Goal: Task Accomplishment & Management: Manage account settings

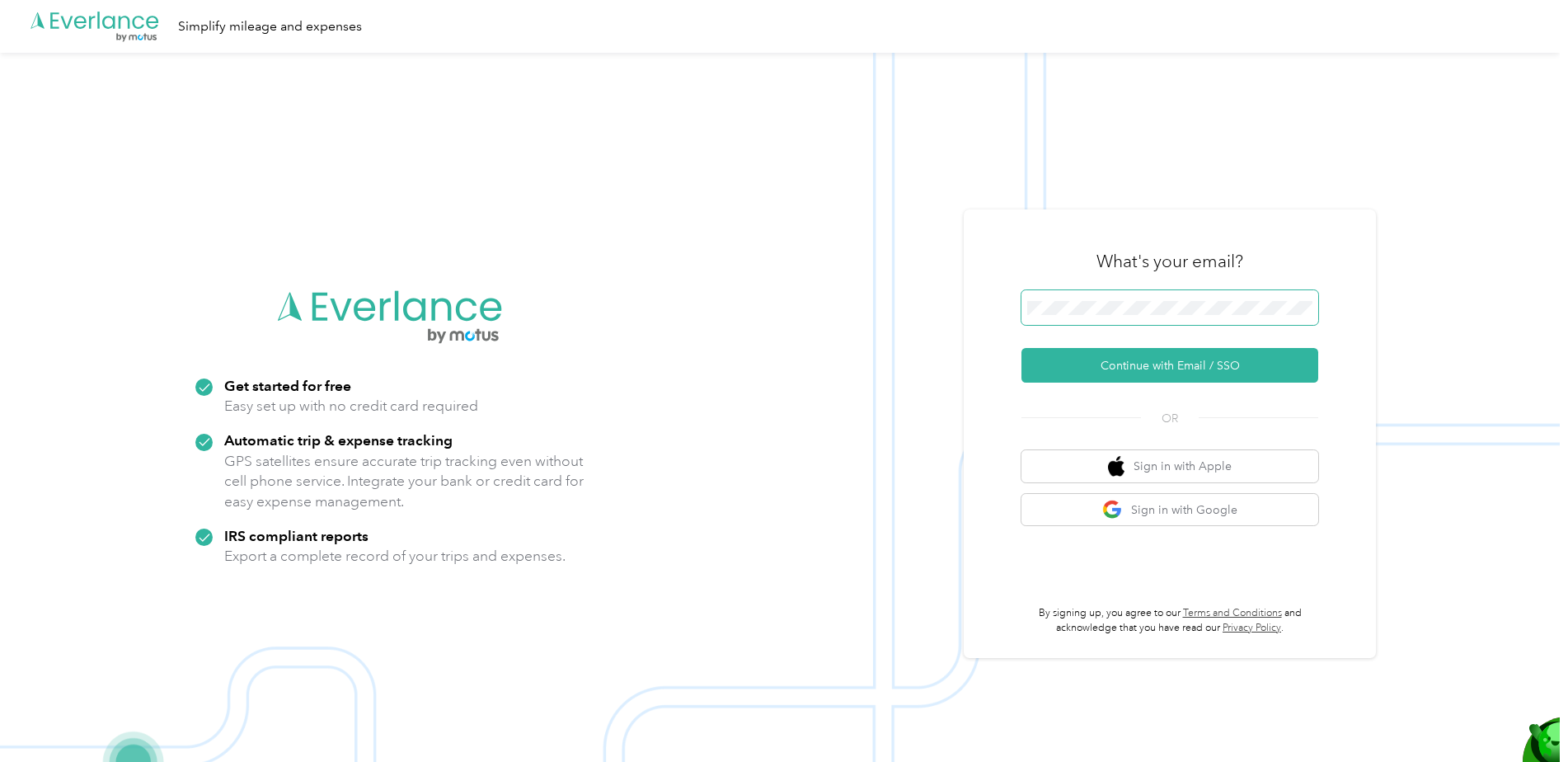
click at [1113, 299] on span at bounding box center [1170, 308] width 296 height 35
click at [1107, 359] on button "Continue with Email / SSO" at bounding box center [1170, 366] width 296 height 35
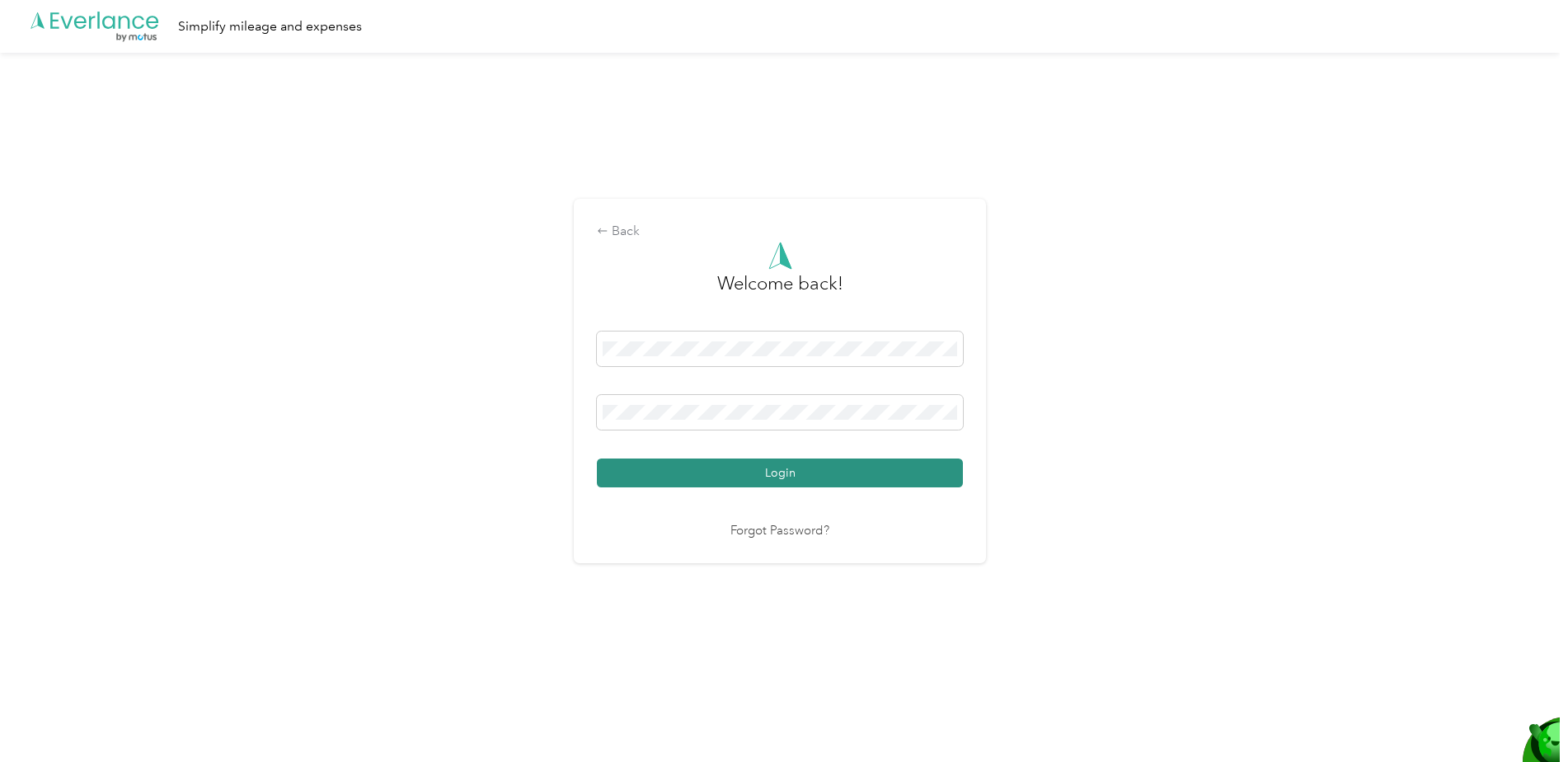
click at [667, 472] on button "Login" at bounding box center [780, 473] width 366 height 29
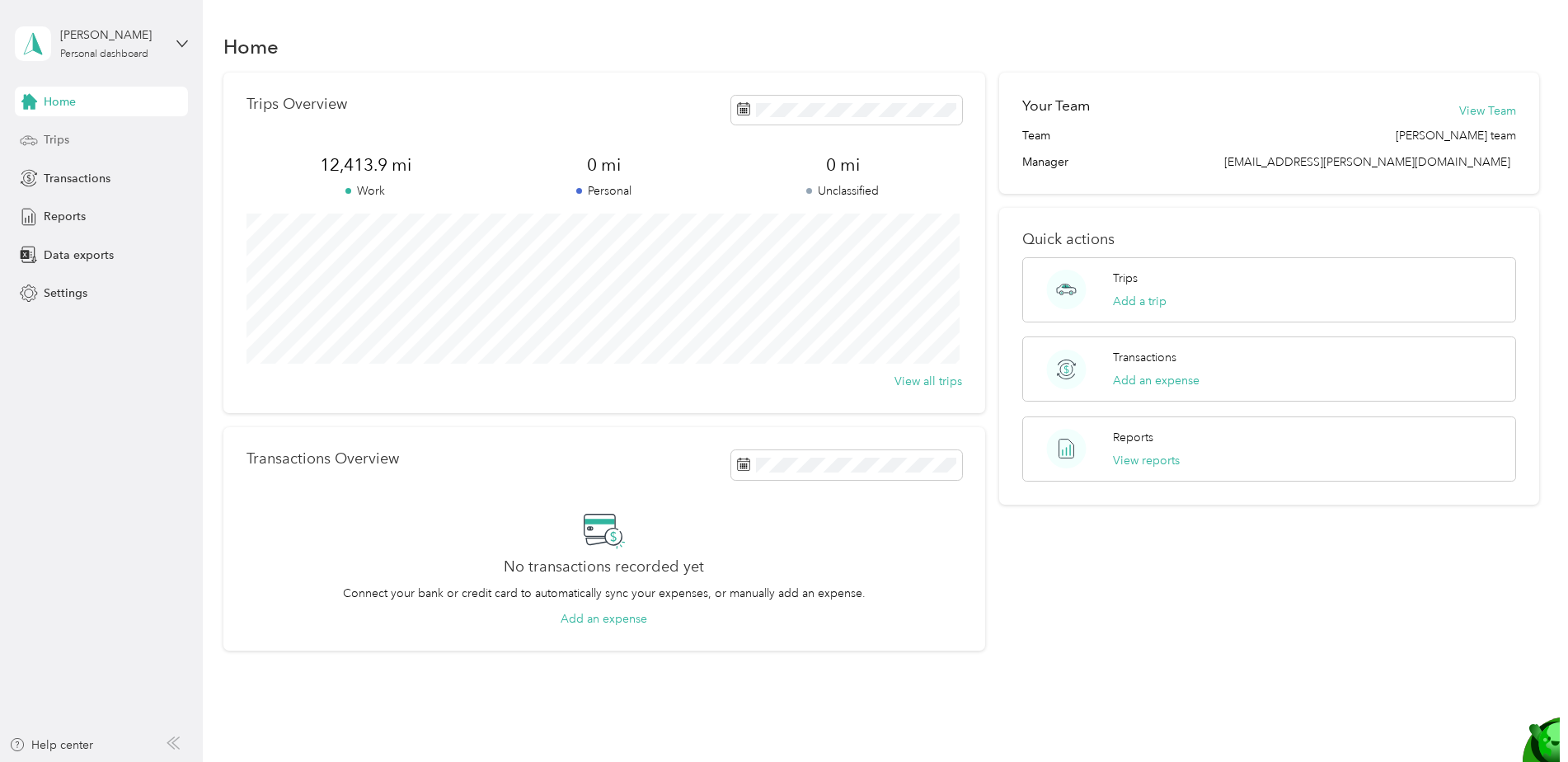
click at [56, 133] on span "Trips" at bounding box center [56, 139] width 26 height 17
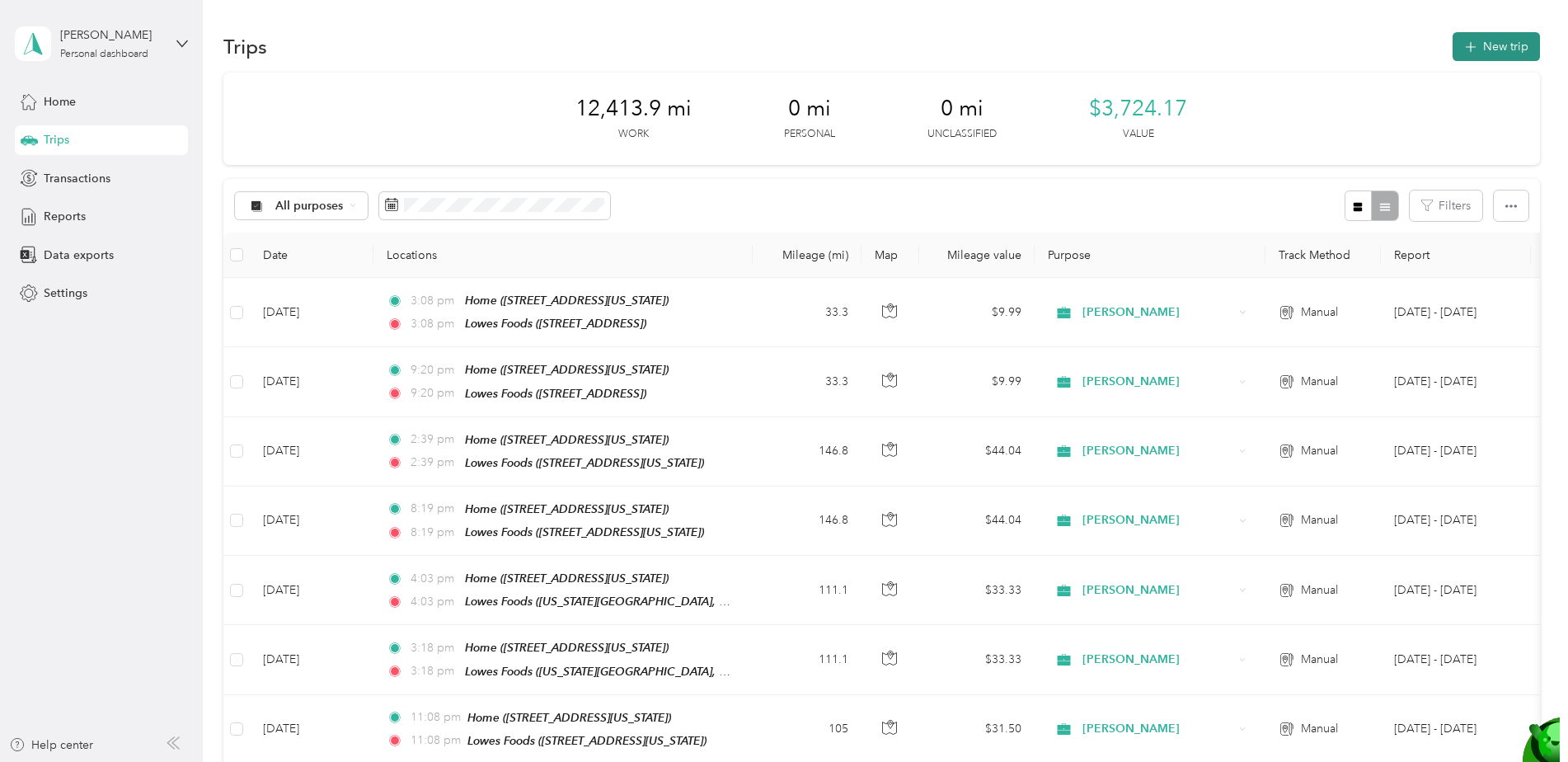
click at [1496, 39] on button "New trip" at bounding box center [1496, 47] width 87 height 29
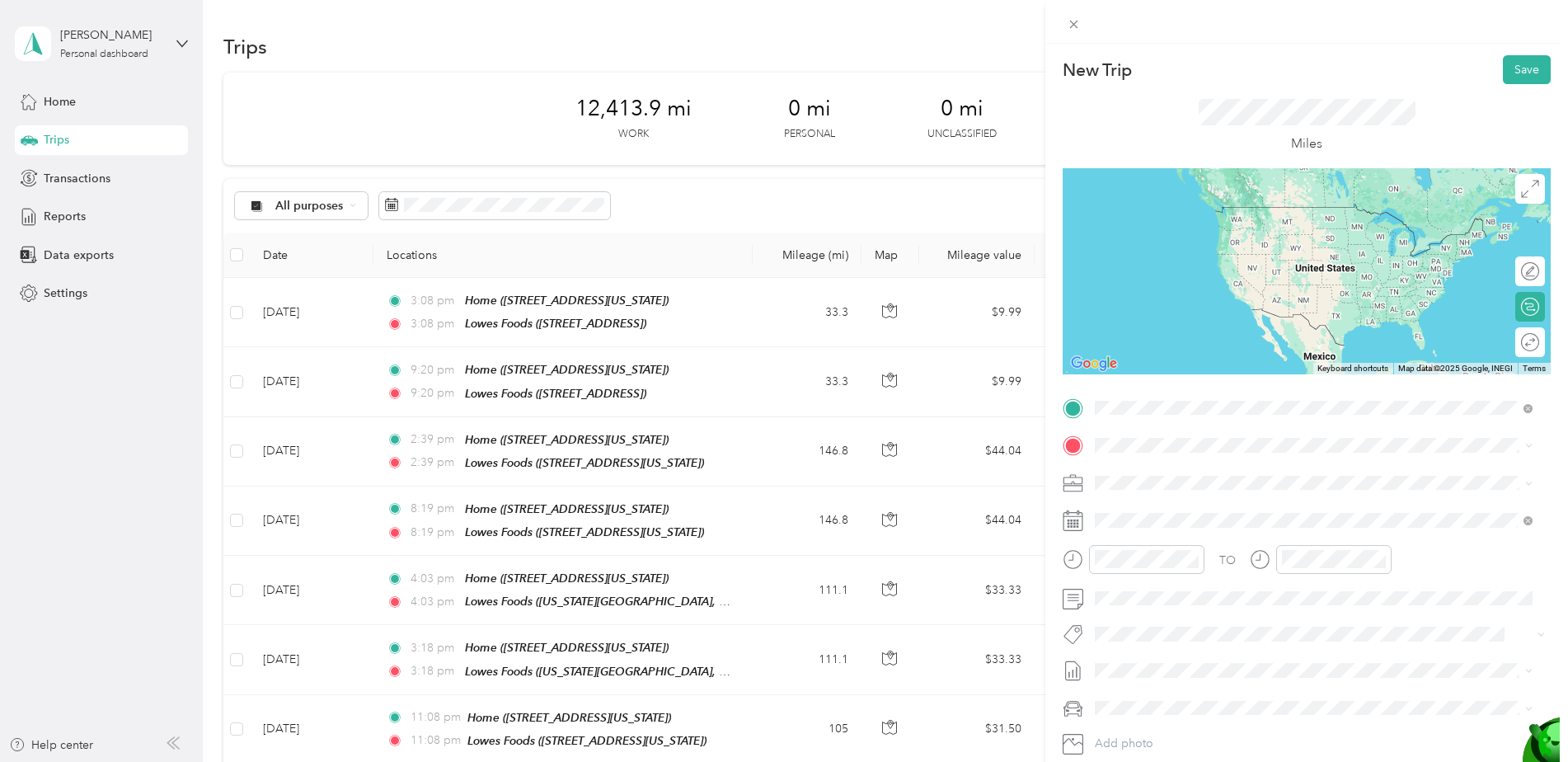
click at [1257, 485] on span "[STREET_ADDRESS][US_STATE]" at bounding box center [1209, 491] width 165 height 14
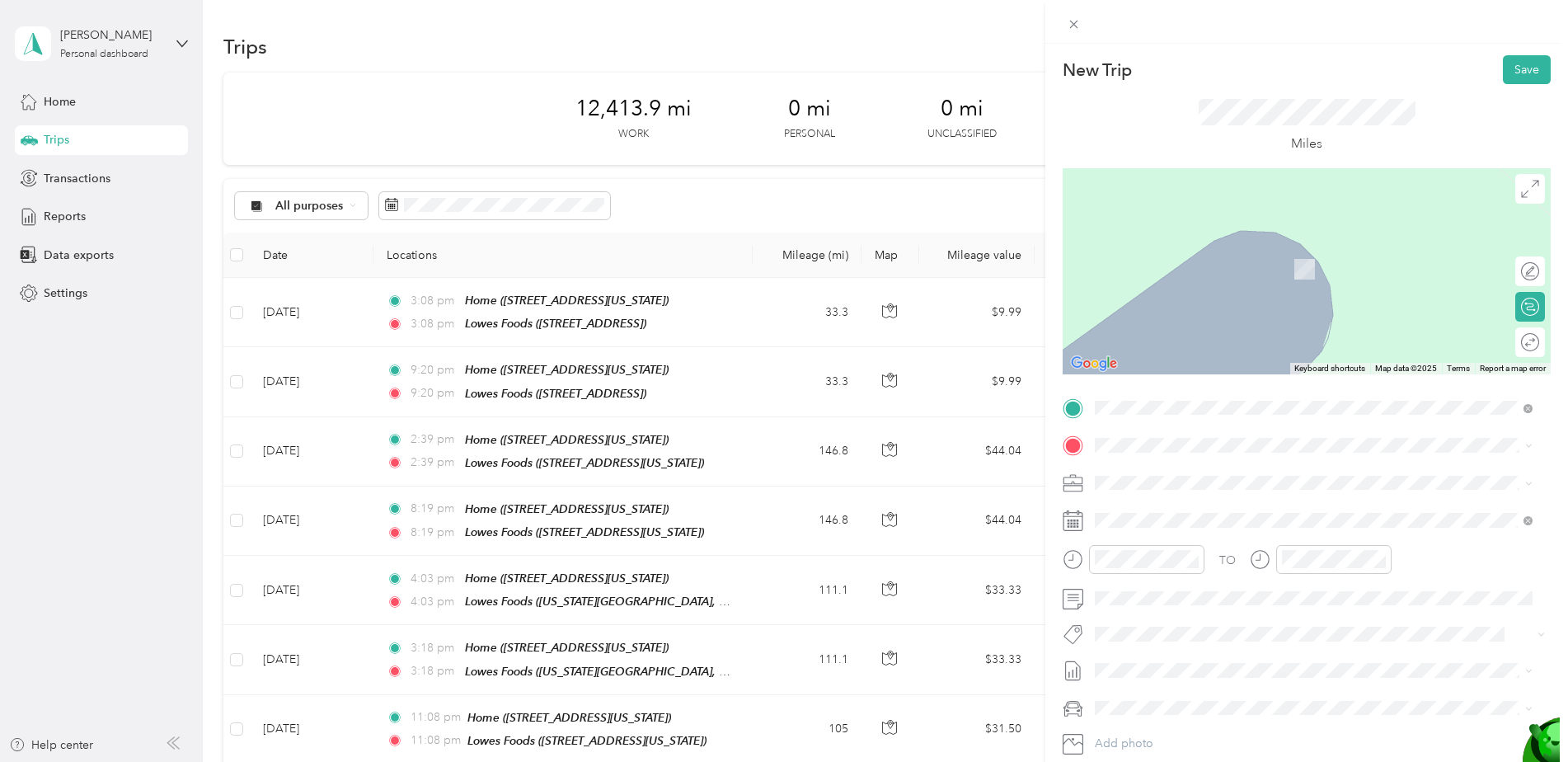
click at [1176, 506] on span "[STREET_ADDRESS][US_STATE][US_STATE]" at bounding box center [1239, 498] width 225 height 15
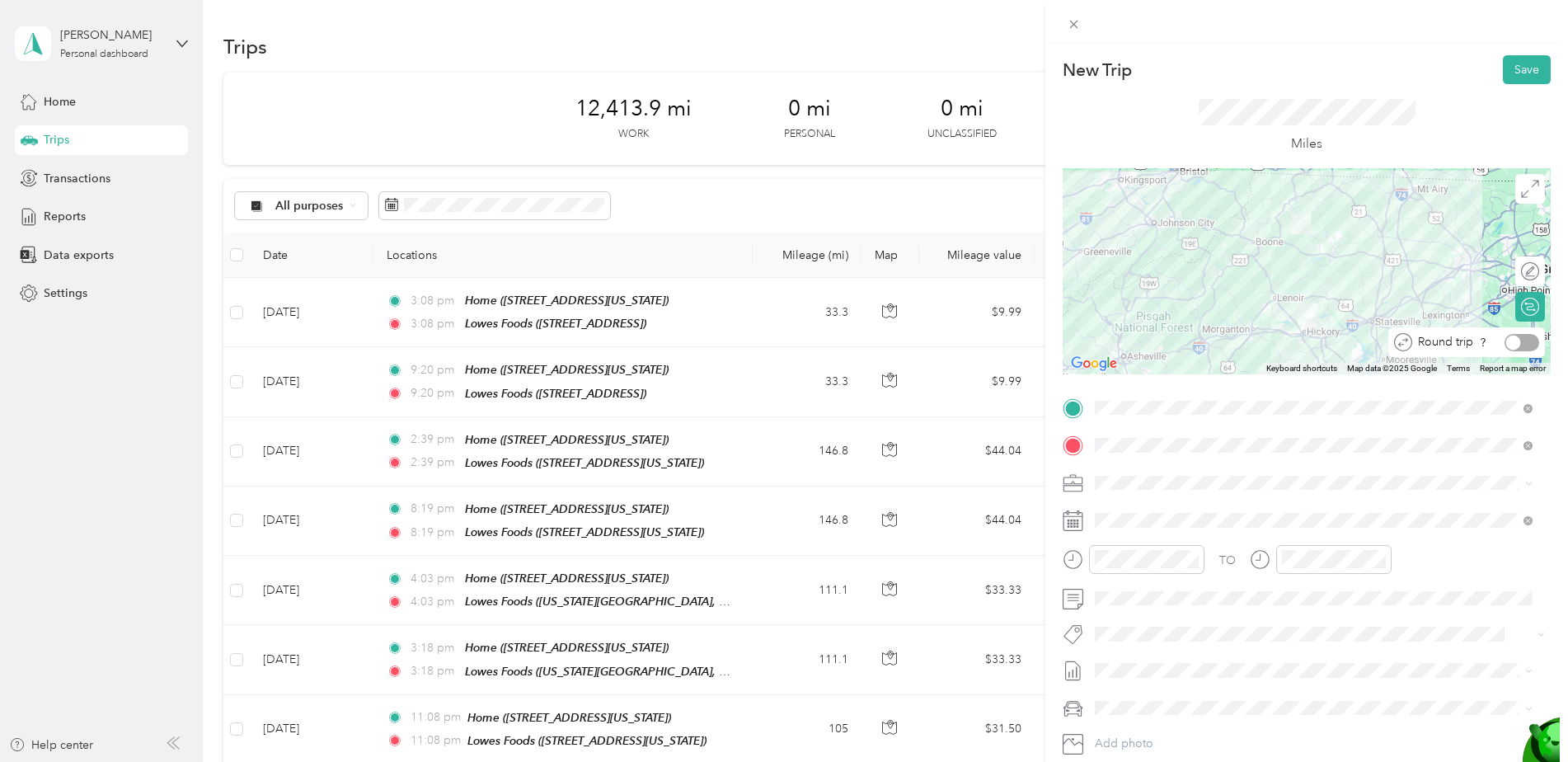
click at [1510, 336] on div at bounding box center [1522, 342] width 35 height 17
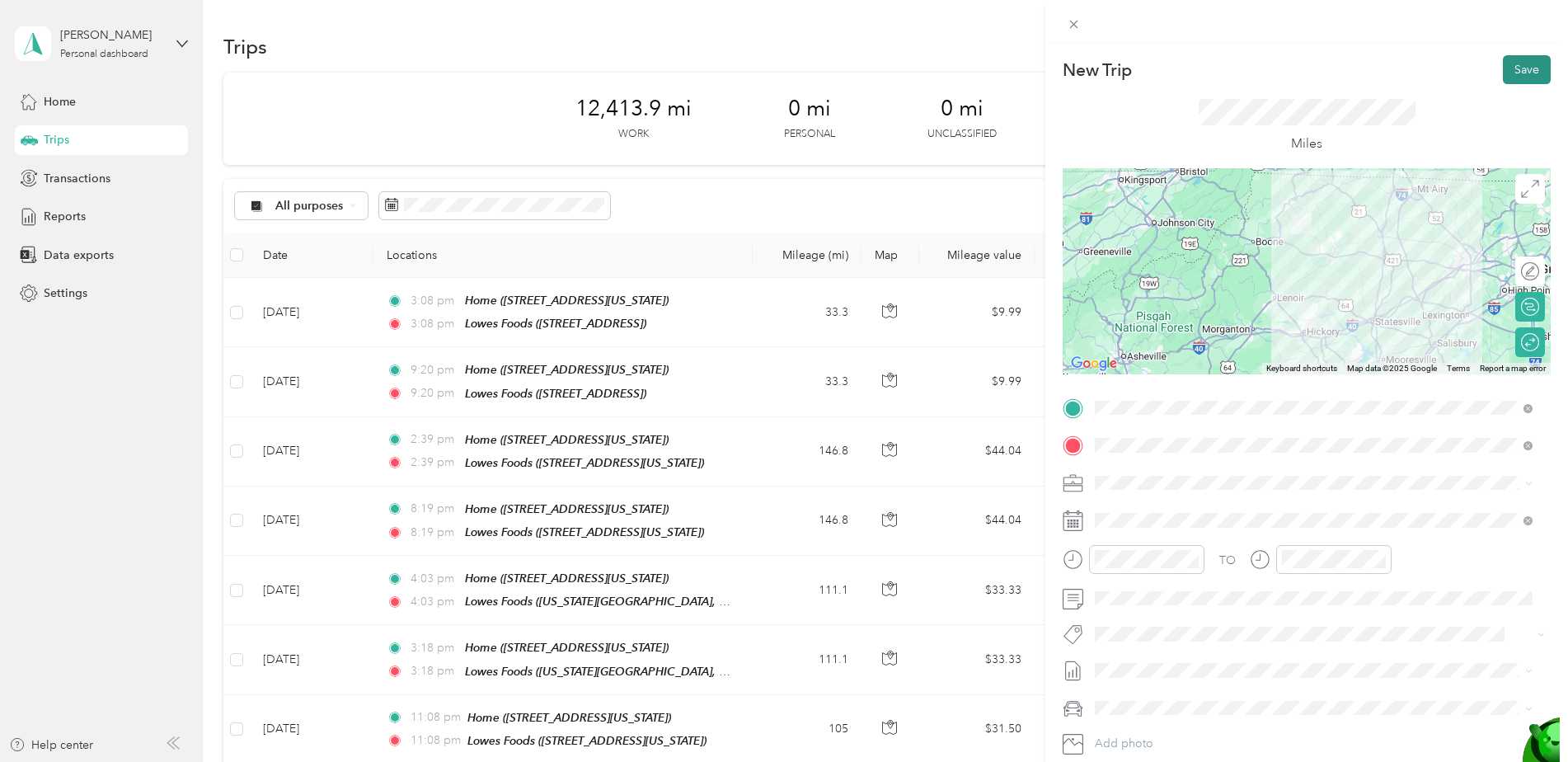
click at [1511, 60] on button "Save" at bounding box center [1526, 69] width 47 height 29
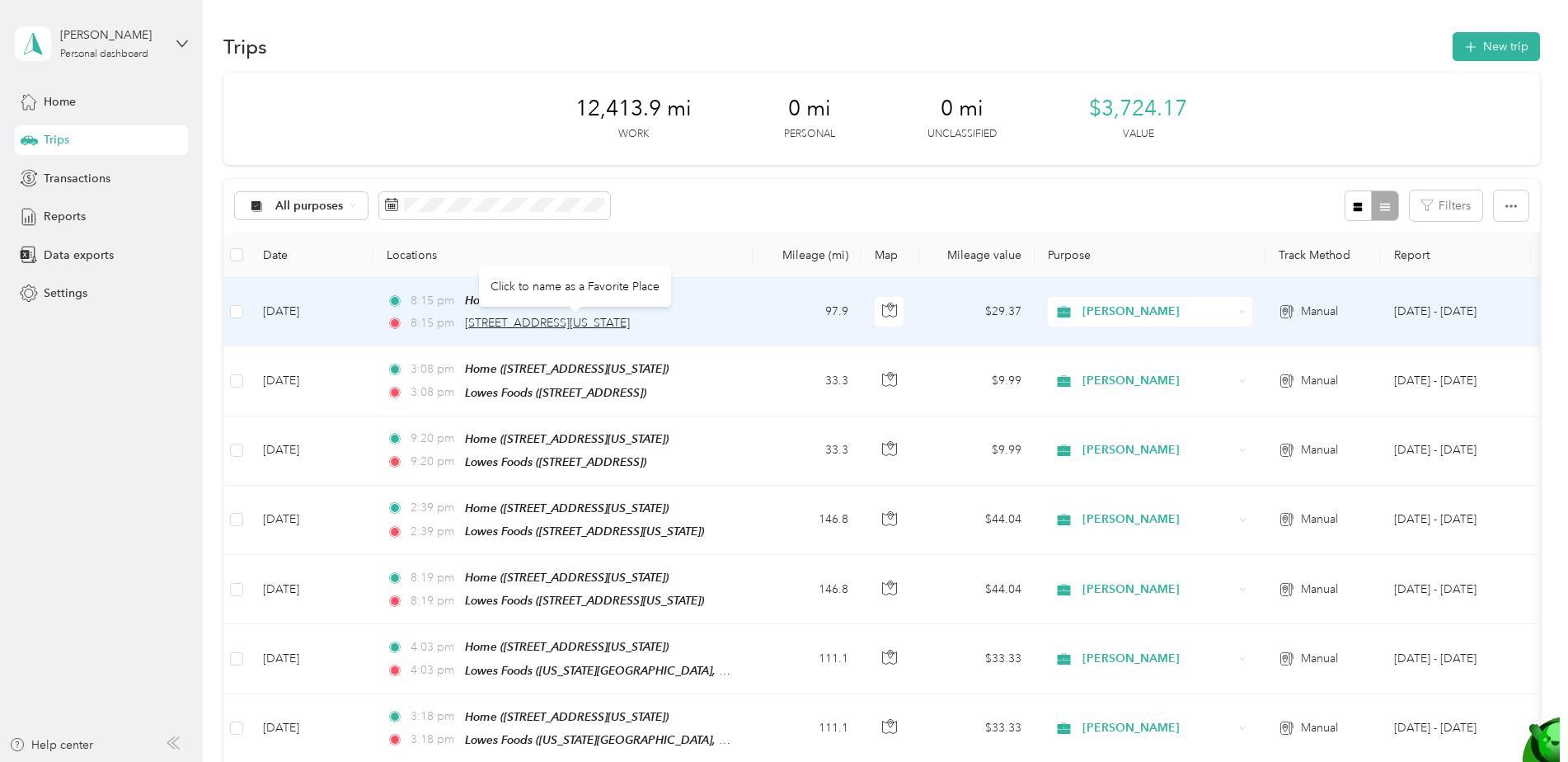
click at [532, 317] on span "[STREET_ADDRESS][US_STATE]" at bounding box center [547, 322] width 165 height 14
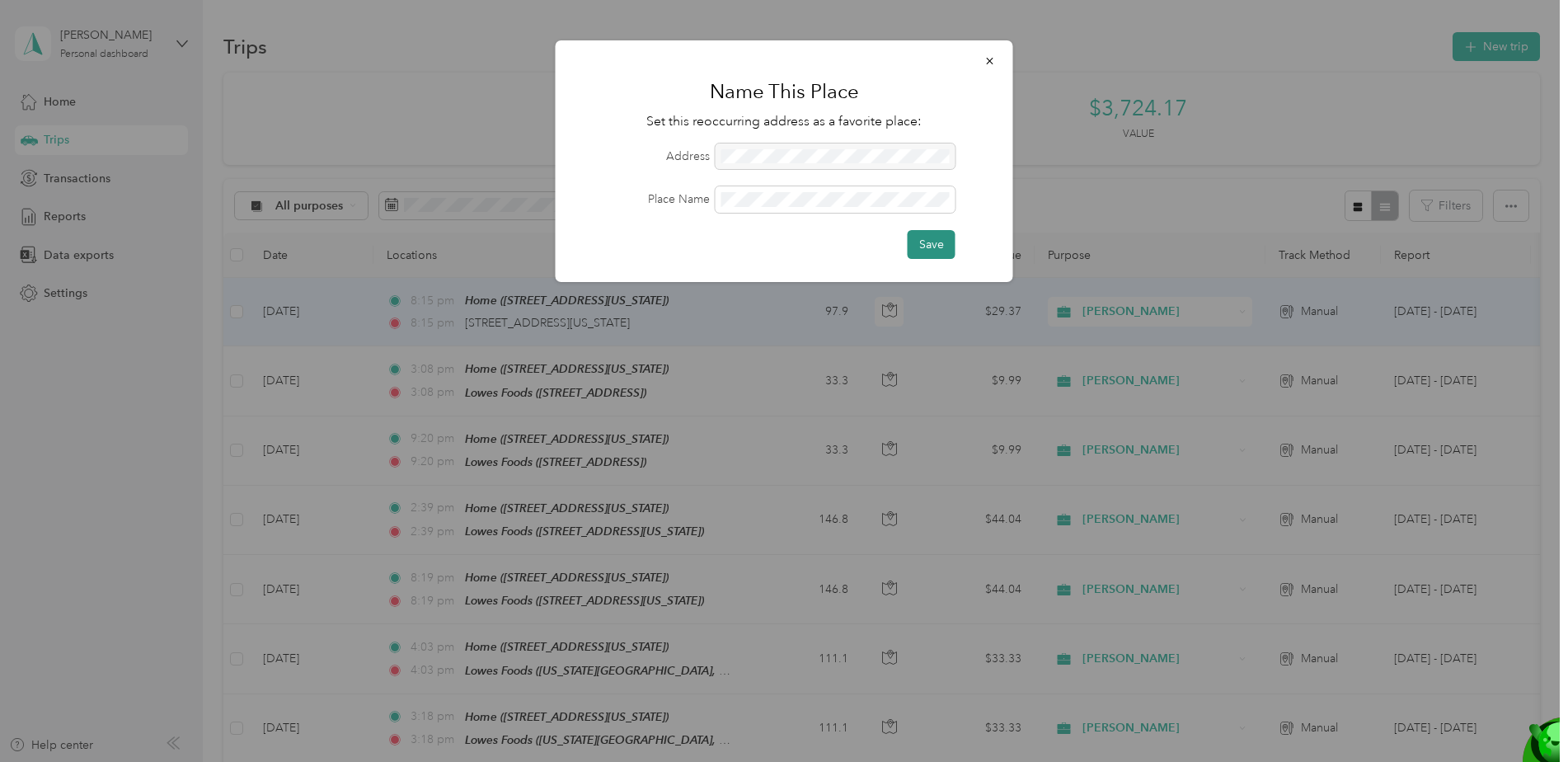
click at [936, 244] on button "Save" at bounding box center [931, 244] width 47 height 29
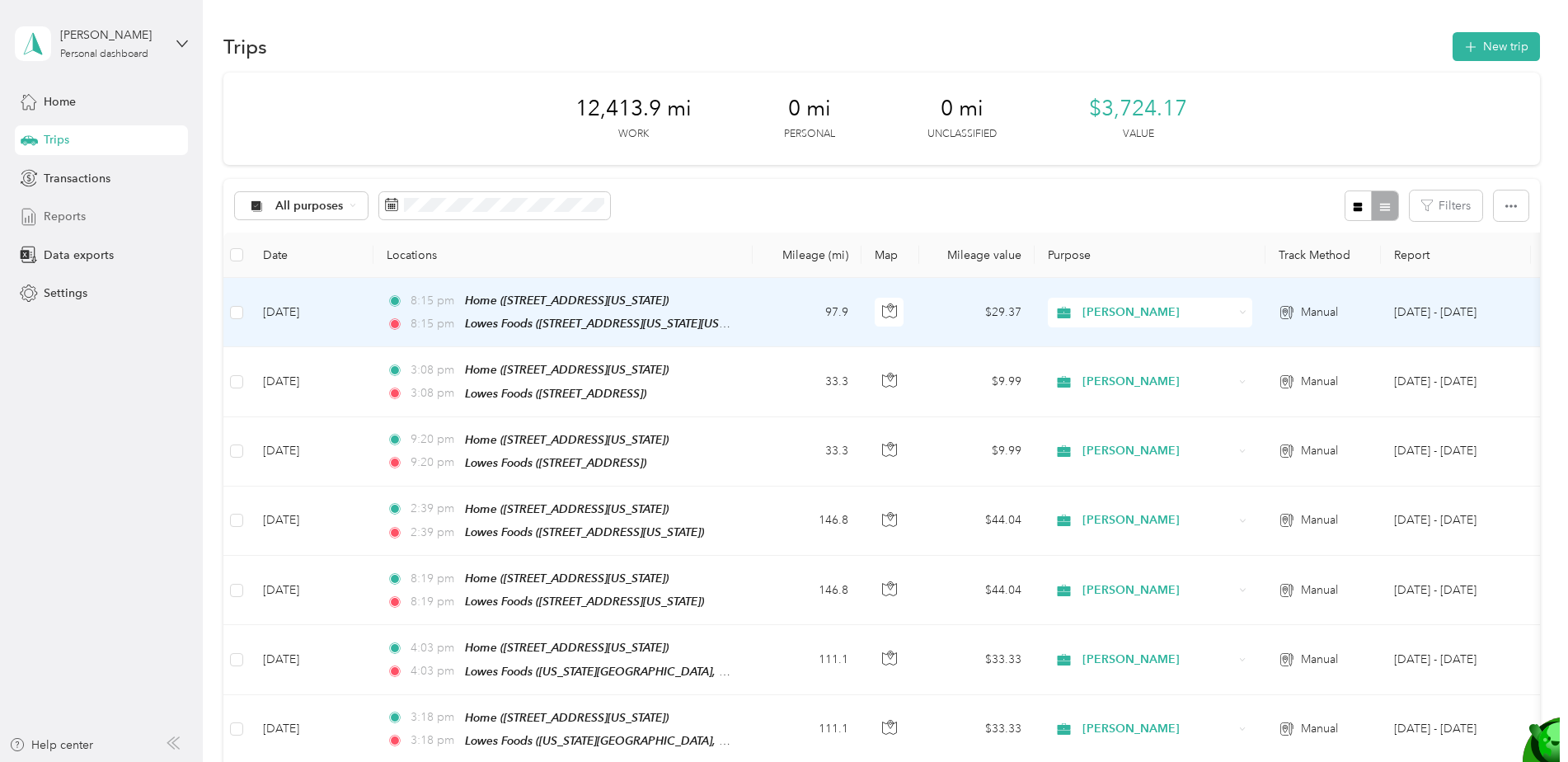
click at [49, 216] on span "Reports" at bounding box center [64, 217] width 42 height 17
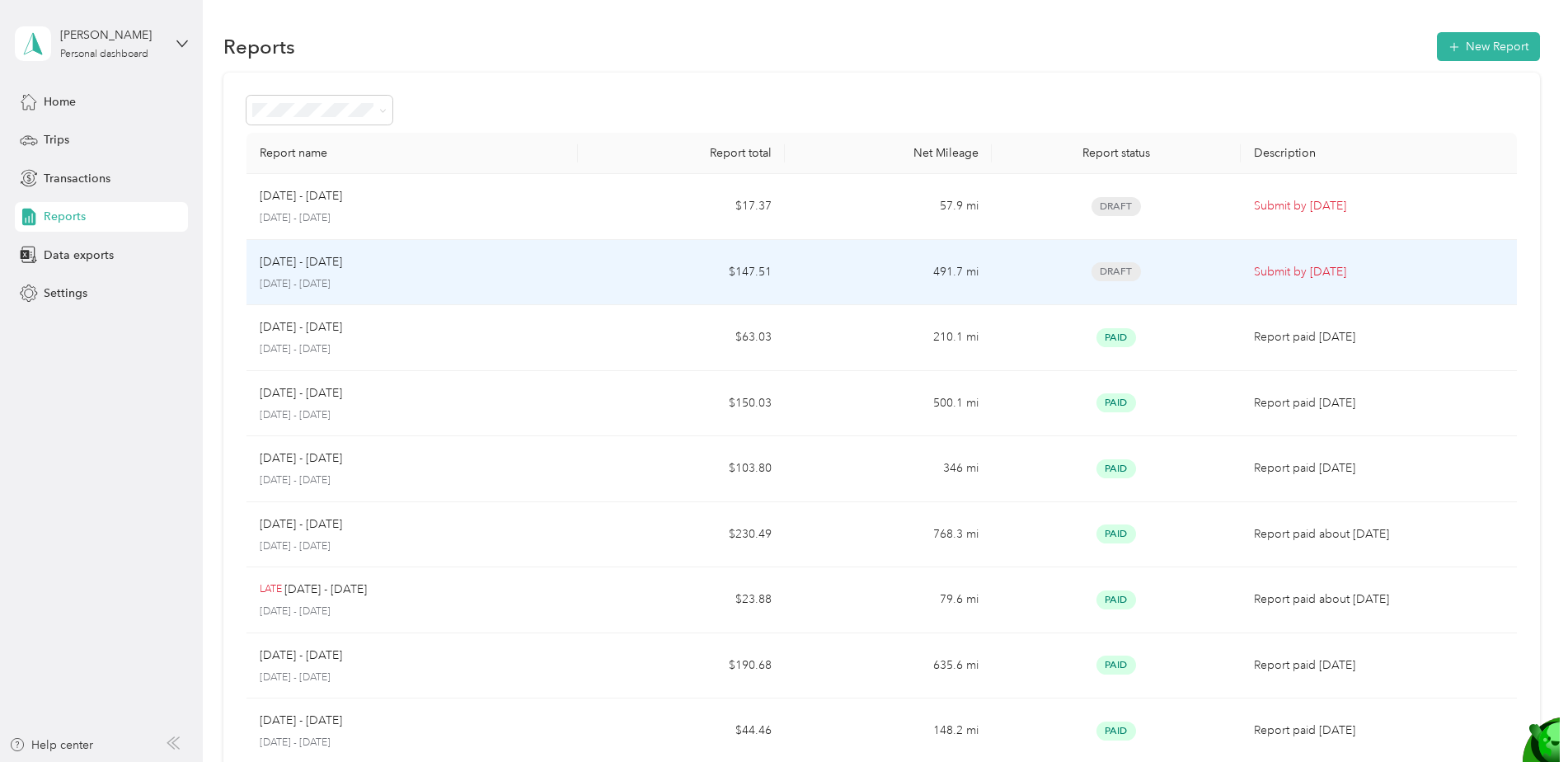
click at [1296, 269] on p "Submit by [DATE]" at bounding box center [1379, 272] width 250 height 18
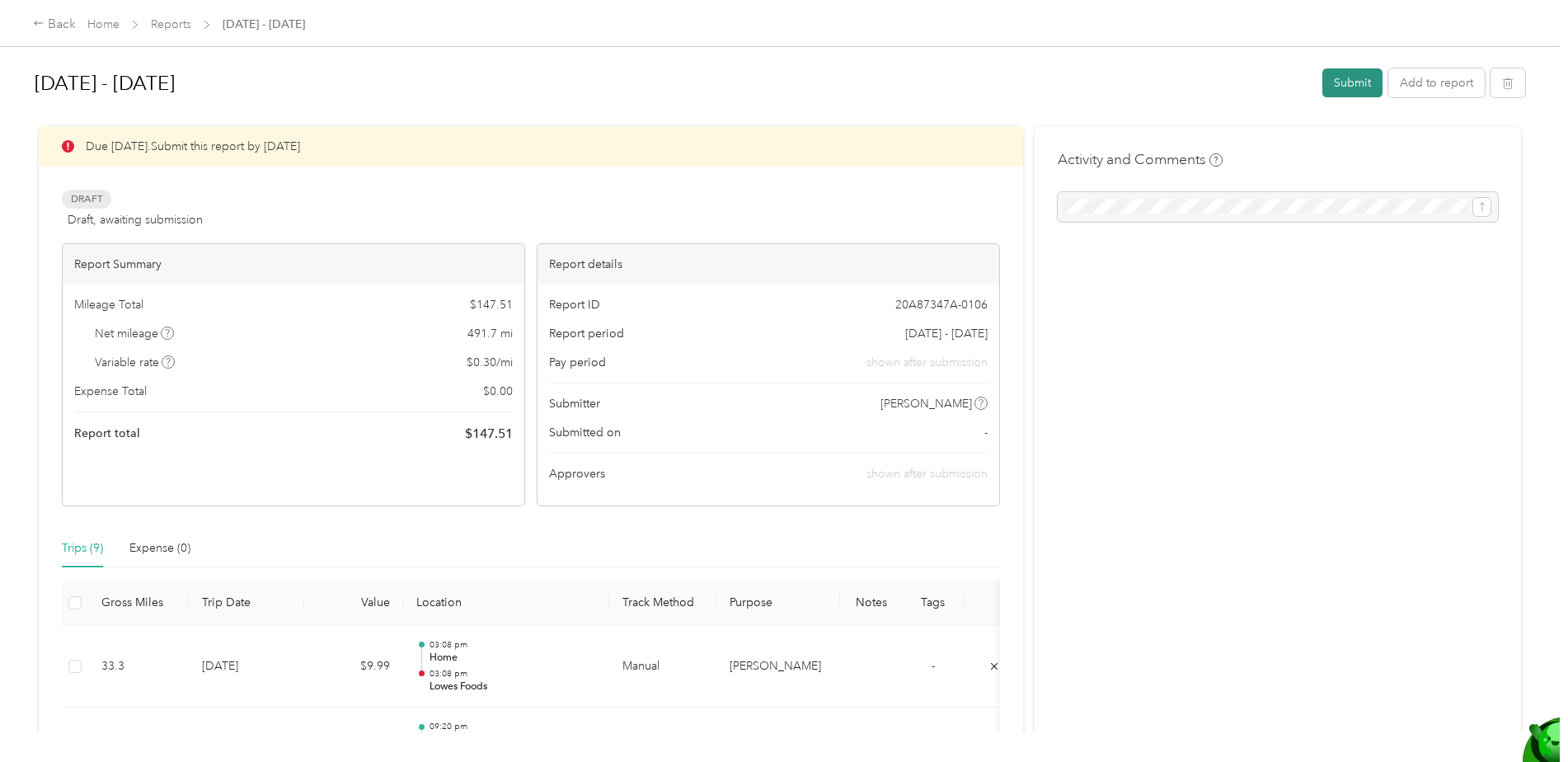
click at [1341, 75] on button "Submit" at bounding box center [1352, 82] width 60 height 29
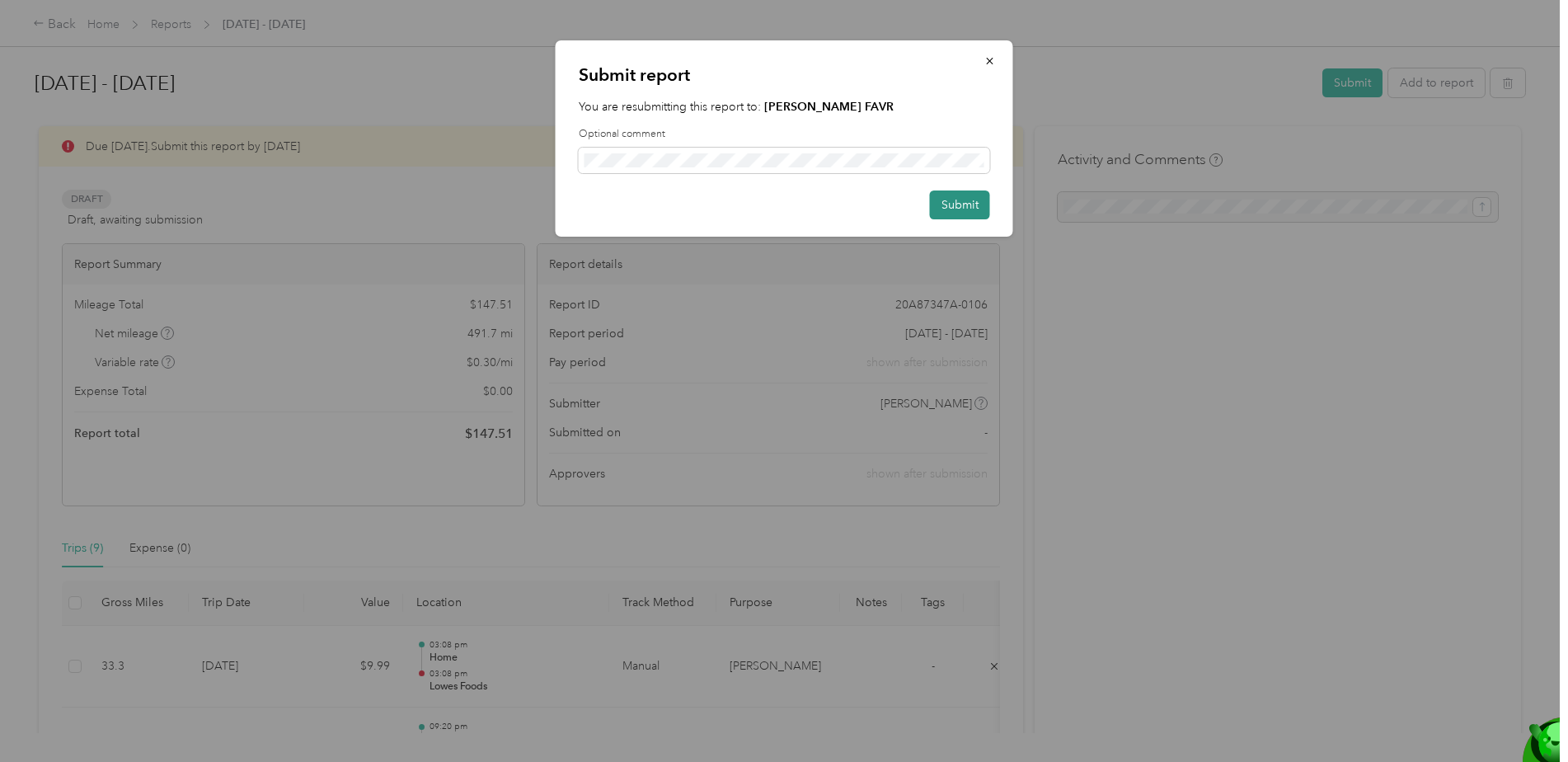
click at [955, 199] on button "Submit" at bounding box center [960, 205] width 60 height 29
